Goal: Information Seeking & Learning: Learn about a topic

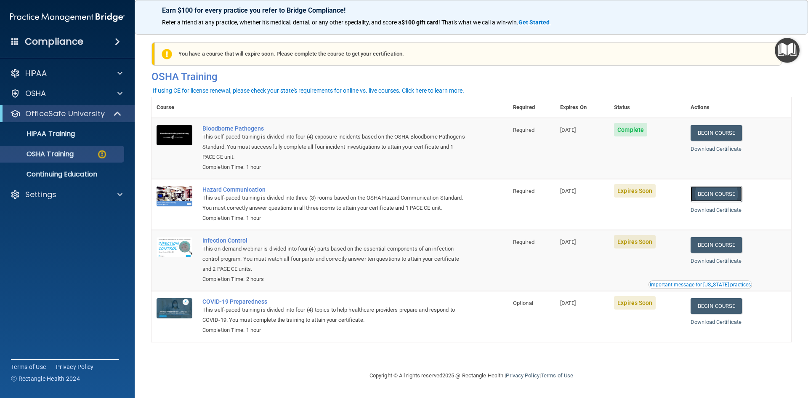
click at [737, 190] on link "Begin Course" at bounding box center [716, 194] width 51 height 16
click at [718, 250] on link "Begin Course" at bounding box center [716, 245] width 51 height 16
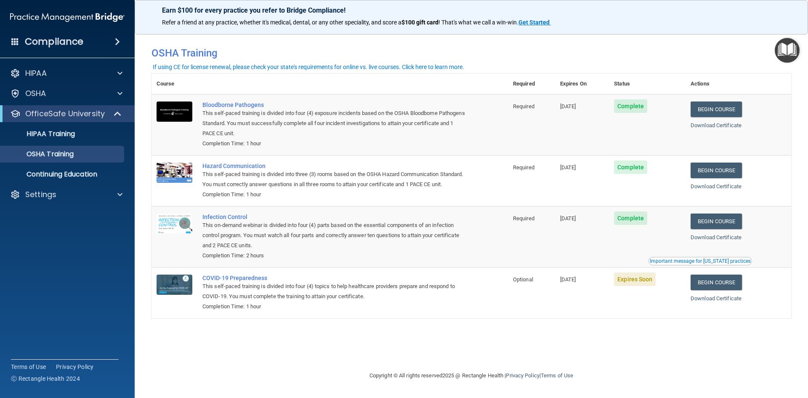
click at [571, 355] on div "You have a course that has expired or is incomplete. Please complete the course…" at bounding box center [471, 198] width 640 height 327
click at [652, 15] on div "Earn $100 for every practice you refer to Bridge Compliance! Refer a friend at …" at bounding box center [471, 17] width 673 height 35
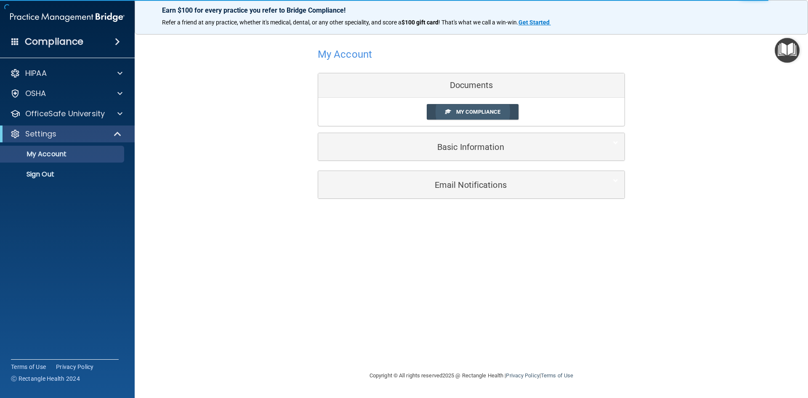
click at [467, 109] on span "My Compliance" at bounding box center [478, 112] width 44 height 6
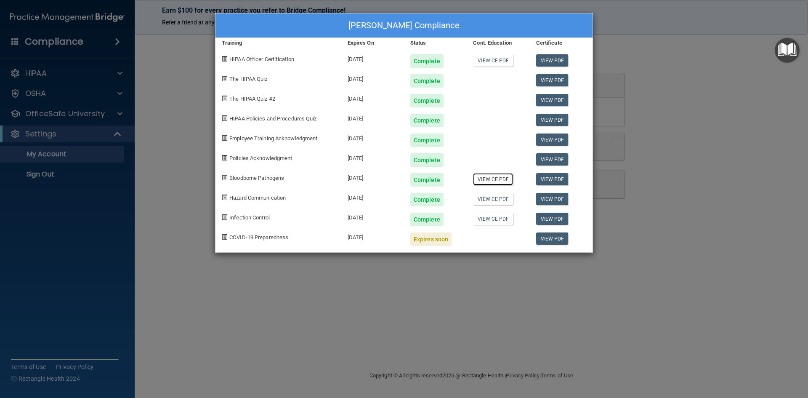
click at [501, 173] on link "View CE PDF" at bounding box center [493, 179] width 40 height 12
click at [499, 197] on link "View CE PDF" at bounding box center [493, 199] width 40 height 12
click at [498, 220] on link "View CE PDF" at bounding box center [493, 218] width 40 height 12
click at [555, 178] on link "View PDF" at bounding box center [552, 179] width 32 height 12
click at [560, 205] on div "View PDF" at bounding box center [561, 196] width 63 height 20
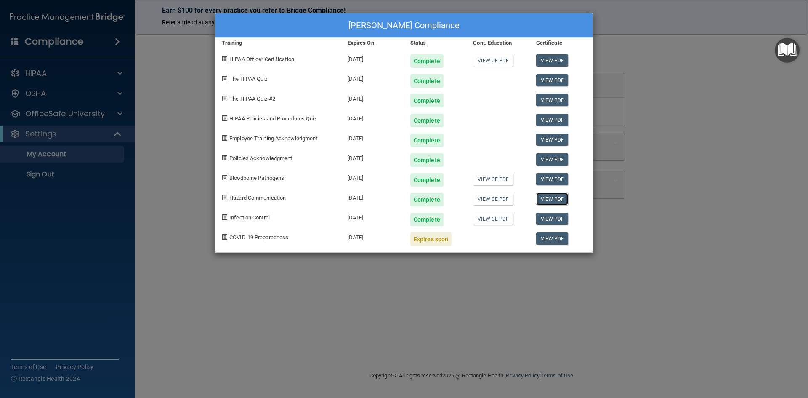
click at [554, 197] on link "View PDF" at bounding box center [552, 199] width 32 height 12
click at [547, 219] on link "View PDF" at bounding box center [552, 218] width 32 height 12
